Goal: Information Seeking & Learning: Learn about a topic

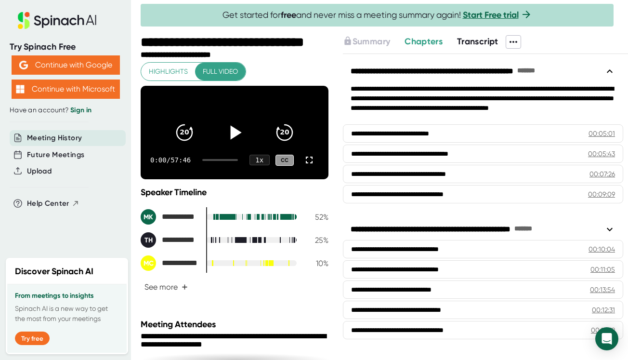
click at [236, 139] on icon at bounding box center [235, 132] width 11 height 14
click at [186, 291] on span "+" at bounding box center [185, 287] width 6 height 8
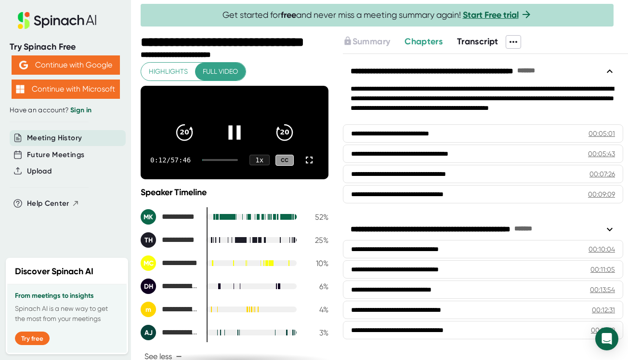
click at [219, 161] on div at bounding box center [219, 160] width 35 height 2
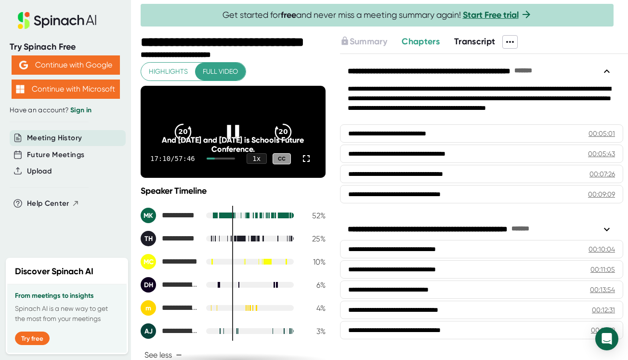
click at [220, 159] on div at bounding box center [221, 158] width 28 height 2
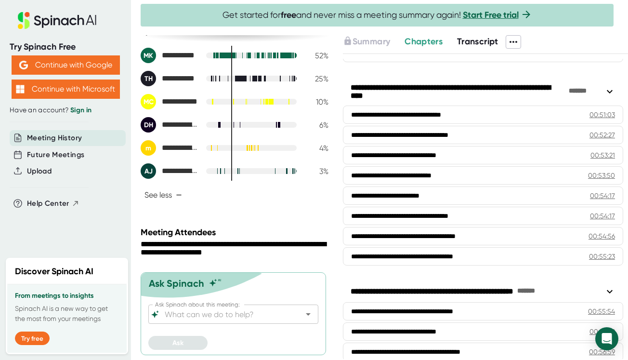
scroll to position [1031, 0]
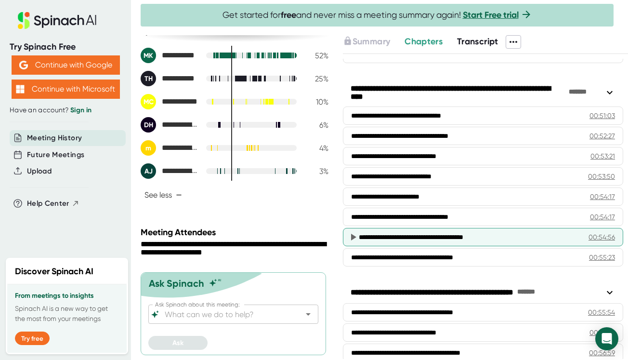
click at [526, 237] on div "**********" at bounding box center [470, 237] width 222 height 10
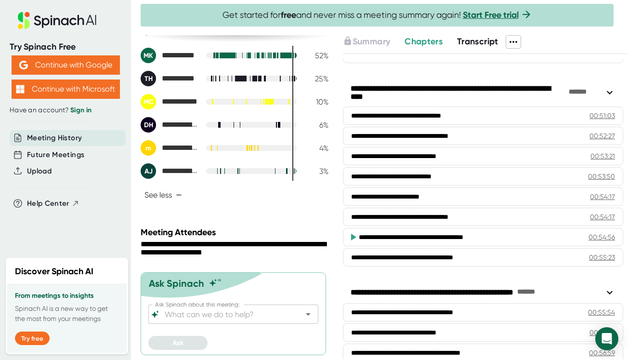
click at [599, 238] on div "00:54:56" at bounding box center [601, 237] width 26 height 10
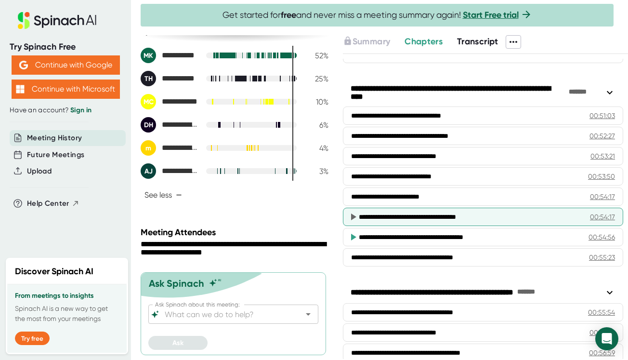
click at [404, 213] on div "**********" at bounding box center [471, 217] width 224 height 10
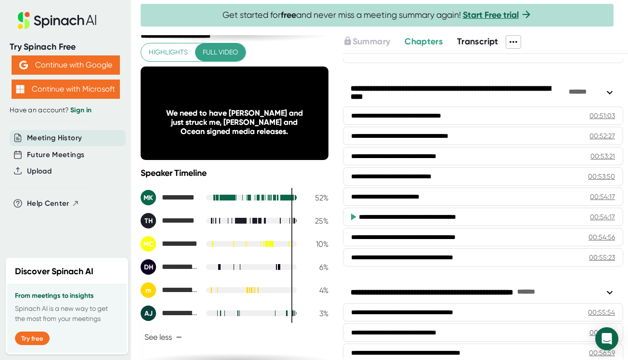
scroll to position [0, 0]
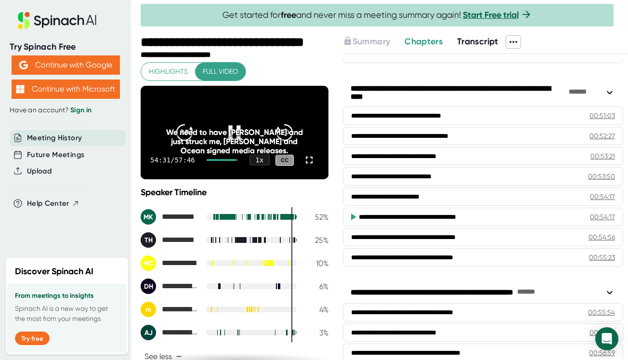
click at [233, 133] on icon at bounding box center [234, 132] width 24 height 24
click at [519, 40] on icon at bounding box center [513, 42] width 12 height 12
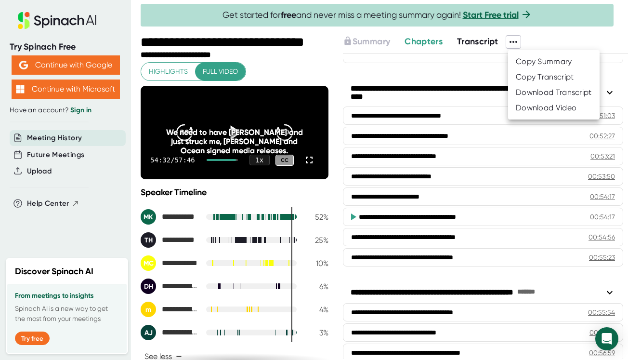
click at [465, 75] on div at bounding box center [314, 180] width 628 height 360
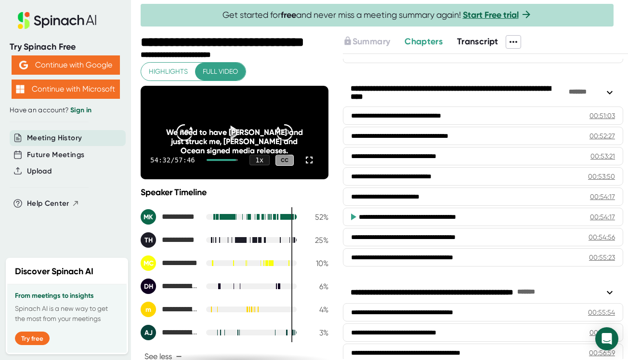
click at [45, 23] on icon at bounding box center [57, 20] width 129 height 17
